Goal: Task Accomplishment & Management: Complete application form

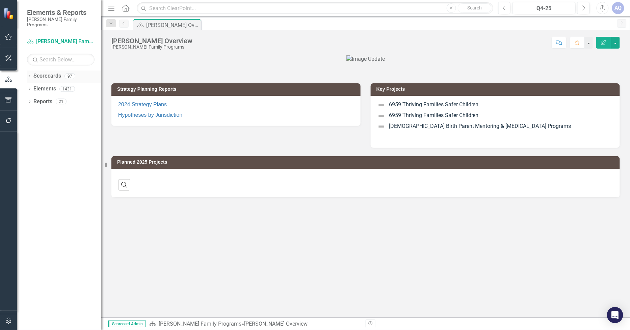
click at [29, 75] on icon at bounding box center [30, 76] width 2 height 3
click at [33, 87] on icon "Dropdown" at bounding box center [32, 89] width 5 height 4
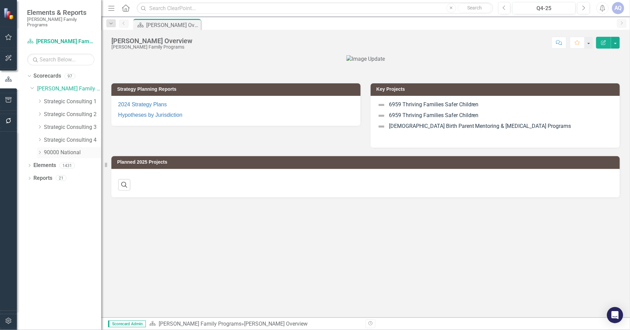
click at [39, 151] on icon "Dropdown" at bounding box center [39, 153] width 5 height 4
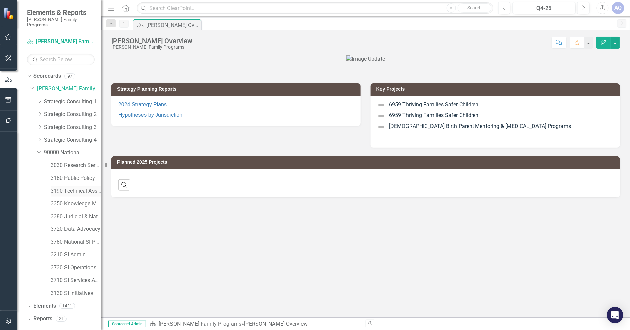
click at [78, 188] on link "3190 Technical Assistance Unit" at bounding box center [76, 191] width 51 height 8
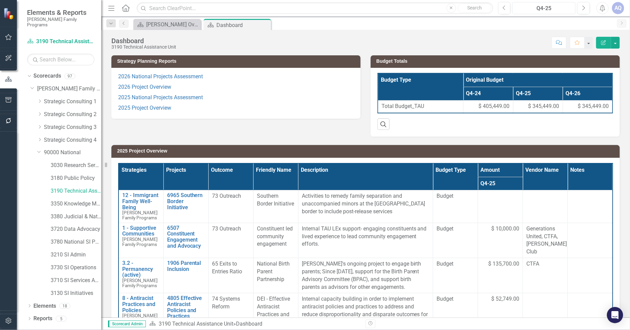
click at [543, 9] on div "Q4-25" at bounding box center [544, 8] width 58 height 8
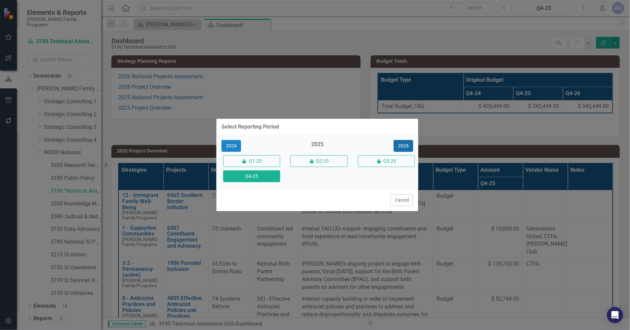
click at [410, 145] on button "2026" at bounding box center [404, 146] width 20 height 12
click at [249, 179] on button "Q4-26" at bounding box center [251, 176] width 57 height 12
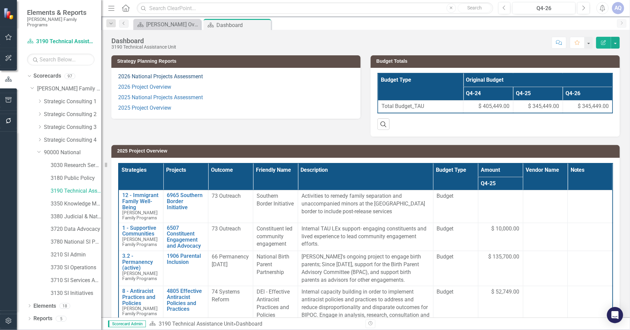
click at [161, 74] on link "2026 National Projects Assessment" at bounding box center [160, 76] width 85 height 6
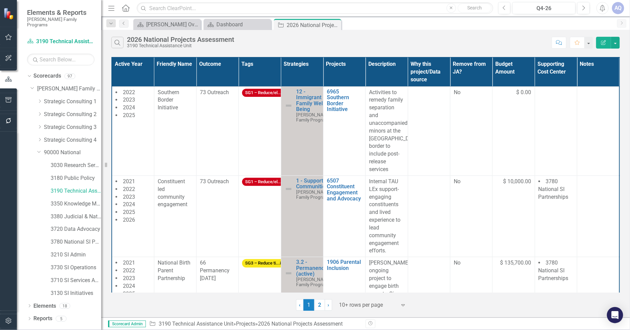
click at [348, 309] on div at bounding box center [367, 305] width 57 height 9
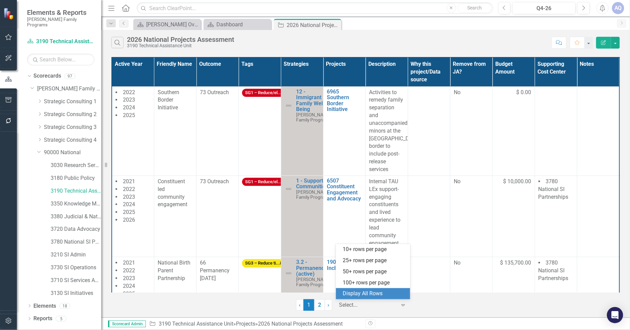
click at [356, 296] on div "Display All Rows" at bounding box center [374, 294] width 63 height 8
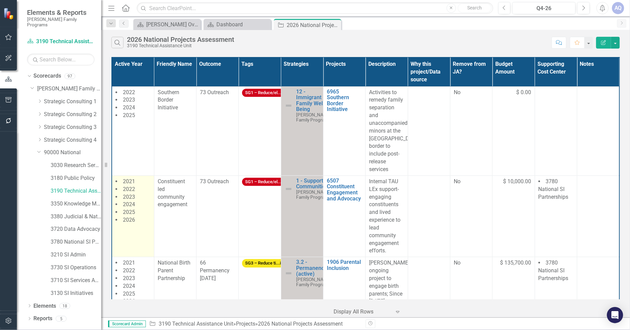
click at [142, 235] on td "2021 2022 2023 2024 2025 2026" at bounding box center [133, 215] width 42 height 81
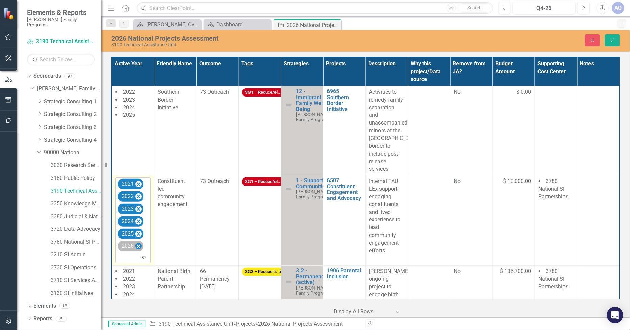
click at [140, 245] on icon "Remove 2026" at bounding box center [138, 246] width 6 height 8
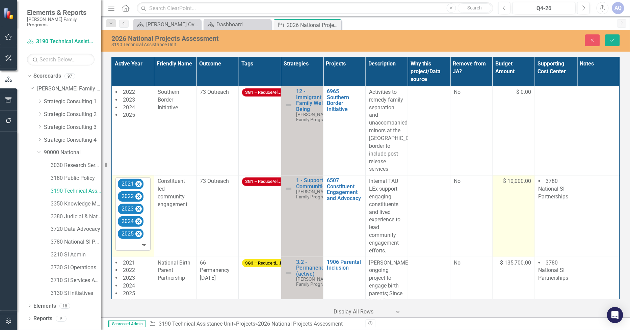
click at [512, 204] on td "$ 10,000.00" at bounding box center [513, 215] width 42 height 81
click at [492, 186] on td "10000" at bounding box center [513, 215] width 42 height 81
click at [502, 186] on input "10000" at bounding box center [513, 184] width 35 height 12
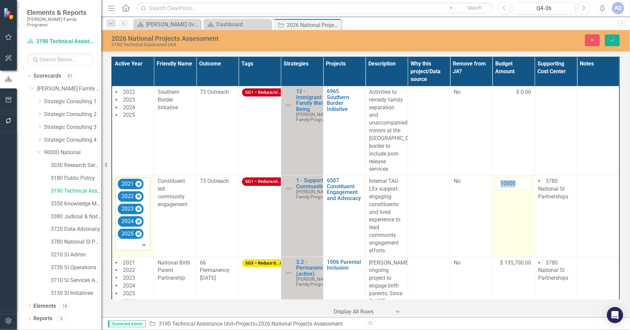
click at [505, 213] on td "10000" at bounding box center [513, 215] width 42 height 81
click at [512, 183] on input "10000" at bounding box center [513, 184] width 35 height 12
drag, startPoint x: 514, startPoint y: 185, endPoint x: 496, endPoint y: 184, distance: 17.9
click at [496, 184] on input "10000" at bounding box center [513, 184] width 35 height 12
click at [513, 226] on td at bounding box center [513, 215] width 42 height 81
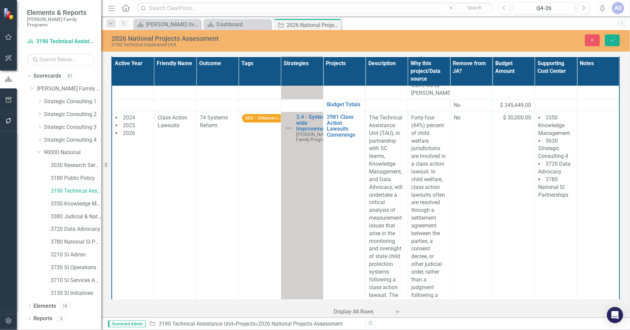
scroll to position [1837, 0]
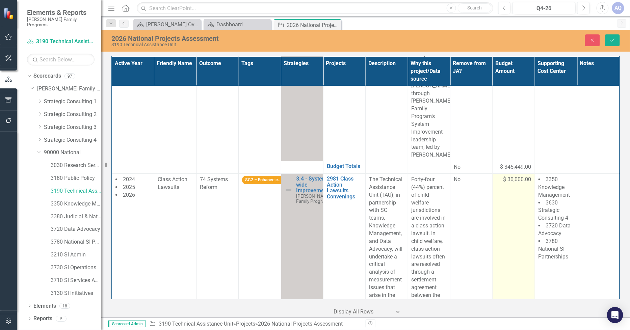
click at [502, 176] on input "30000" at bounding box center [513, 182] width 35 height 12
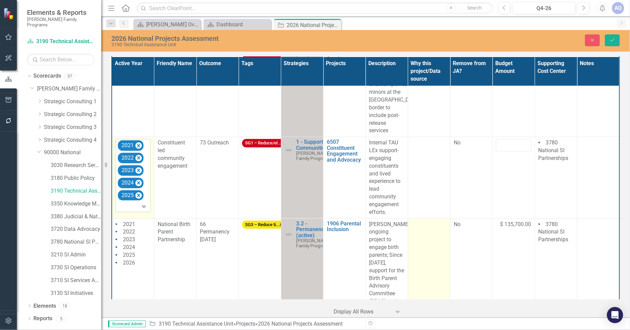
scroll to position [75, 0]
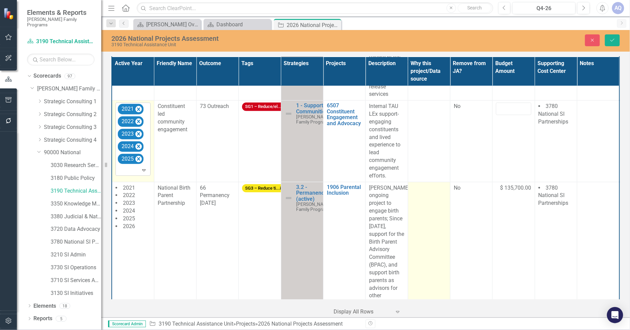
type input "40000"
click at [425, 212] on td at bounding box center [429, 246] width 42 height 128
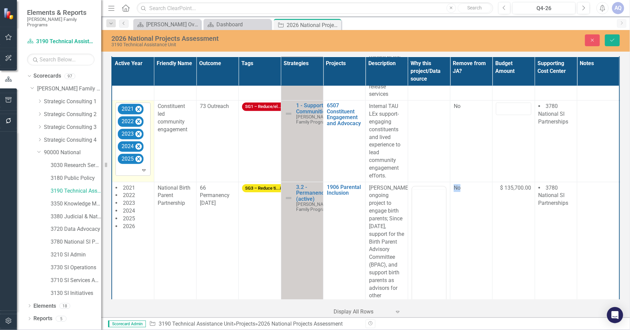
scroll to position [0, 0]
click at [426, 218] on body "Rich Text Area. Press ALT-0 for help." at bounding box center [429, 252] width 34 height 101
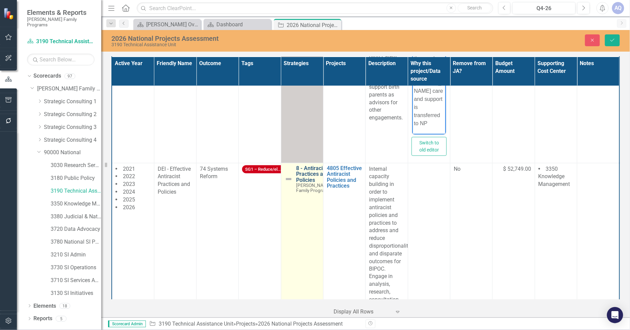
scroll to position [262, 0]
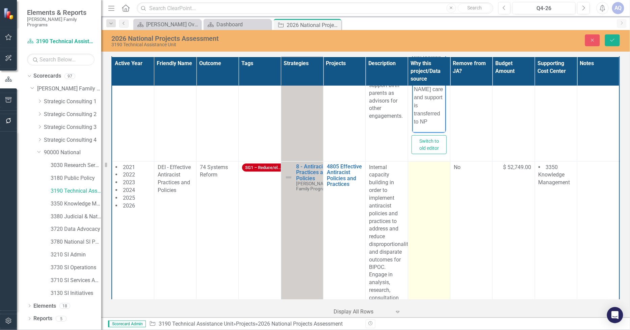
click at [424, 210] on td at bounding box center [429, 317] width 42 height 313
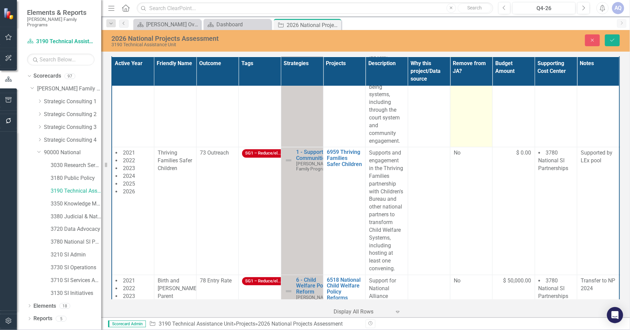
scroll to position [637, 0]
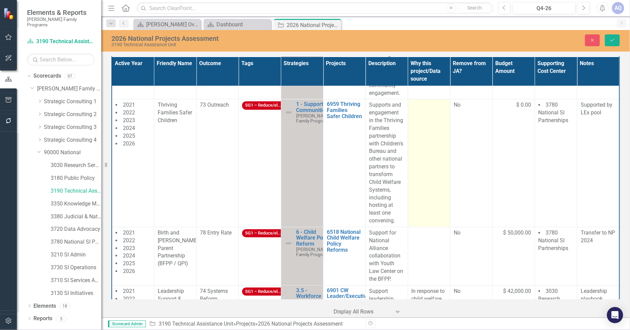
click at [433, 188] on td at bounding box center [429, 163] width 42 height 128
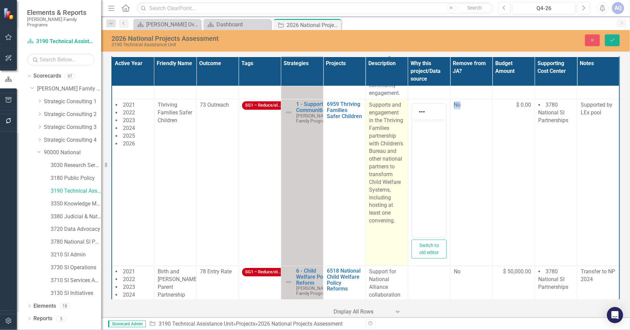
scroll to position [0, 0]
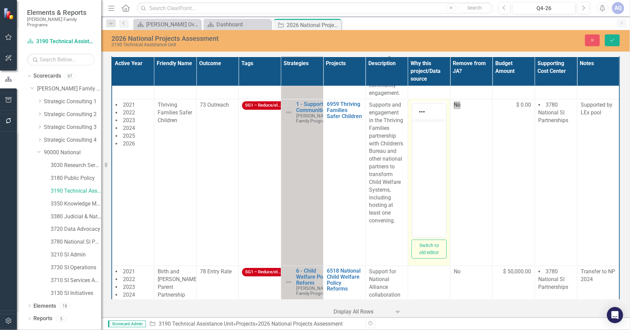
click at [417, 150] on body "Rich Text Area. Press ALT-0 for help." at bounding box center [429, 169] width 34 height 101
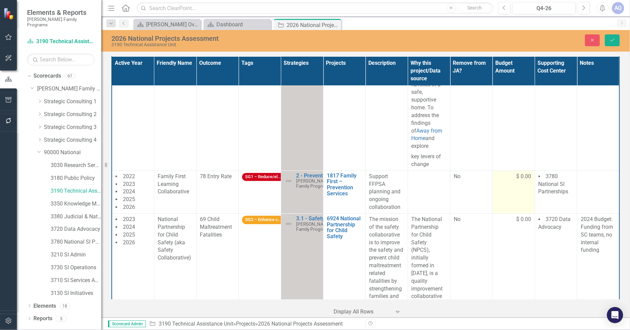
scroll to position [1425, 0]
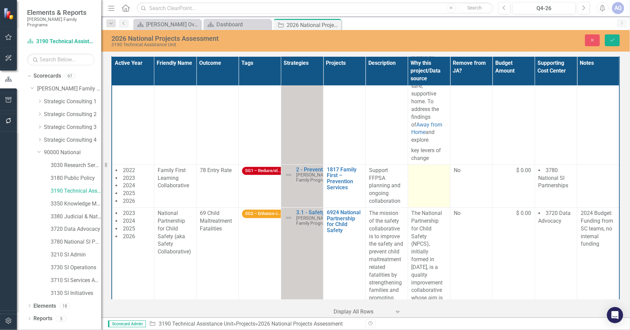
click at [440, 182] on td at bounding box center [429, 186] width 42 height 43
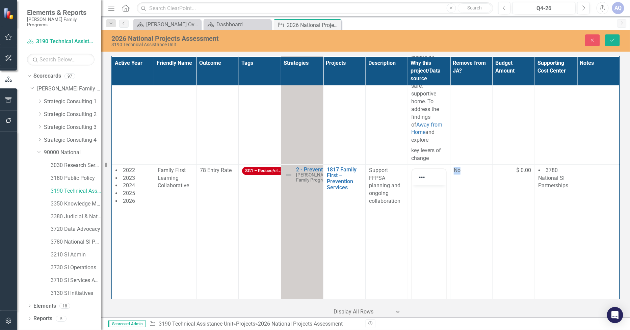
scroll to position [0, 0]
click at [417, 204] on body "Rich Text Area. Press ALT-0 for help." at bounding box center [429, 235] width 34 height 101
click at [427, 224] on body "Rich Text Area. Press ALT-0 for help." at bounding box center [429, 235] width 34 height 101
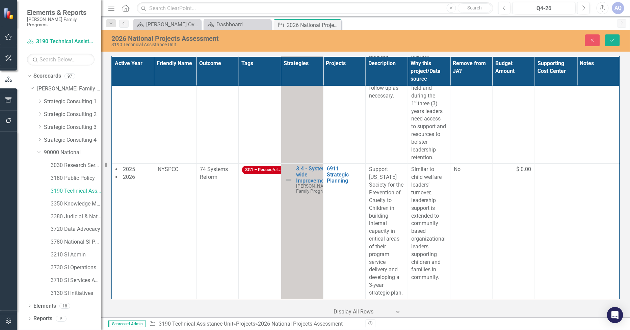
scroll to position [2627, 0]
click at [611, 43] on button "Save" at bounding box center [612, 40] width 15 height 12
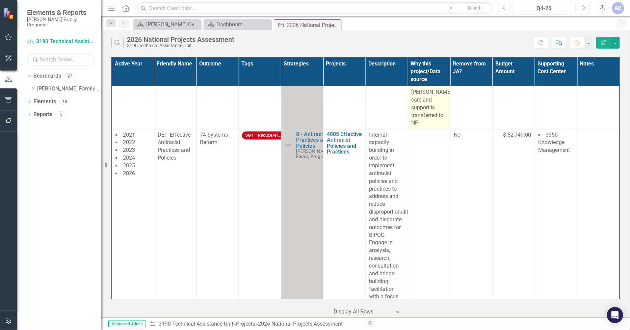
scroll to position [412, 0]
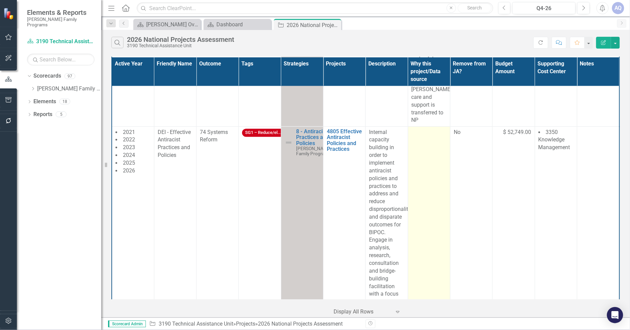
click at [430, 225] on td at bounding box center [429, 283] width 42 height 313
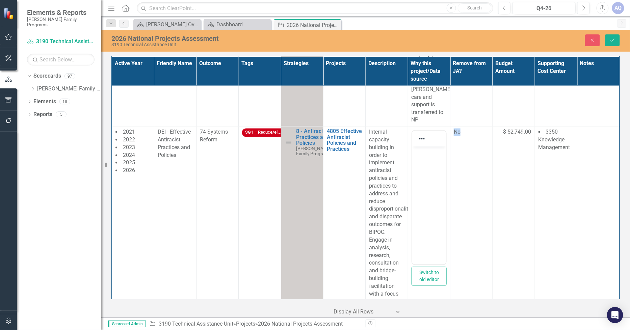
scroll to position [0, 0]
drag, startPoint x: 424, startPoint y: 187, endPoint x: 422, endPoint y: 195, distance: 8.9
click at [424, 187] on body "Rich Text Area. Press ALT-0 for help." at bounding box center [429, 196] width 34 height 101
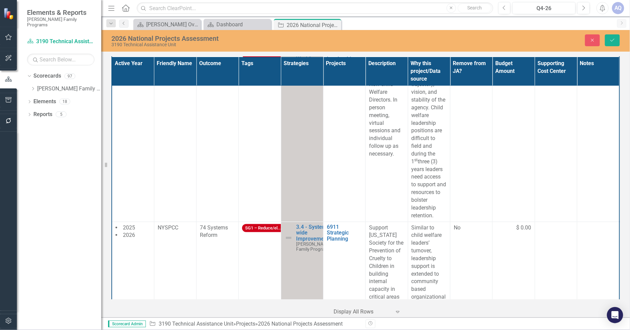
scroll to position [3012, 0]
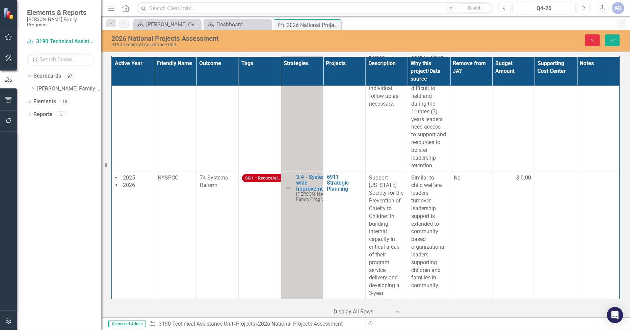
click at [589, 36] on button "Close" at bounding box center [592, 40] width 15 height 12
